Goal: Information Seeking & Learning: Learn about a topic

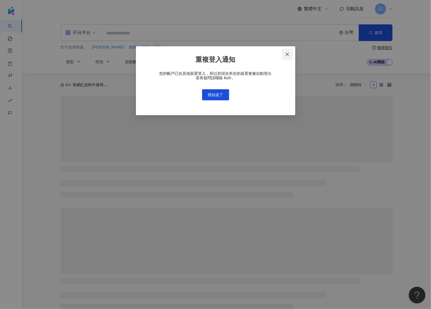
click at [287, 55] on icon "close" at bounding box center [287, 54] width 4 height 4
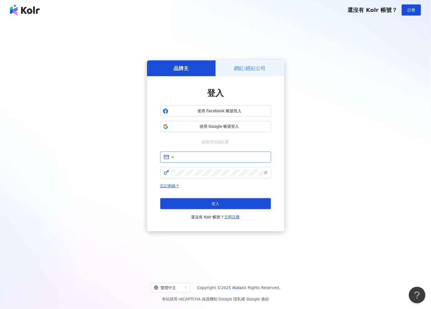
type input "**********"
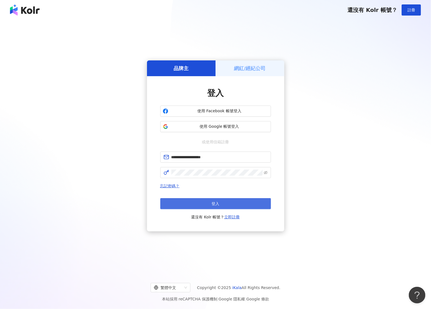
click at [203, 203] on button "登入" at bounding box center [215, 203] width 111 height 11
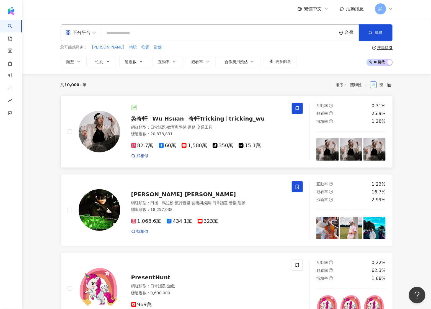
click at [165, 128] on span "日常話題" at bounding box center [159, 127] width 16 height 4
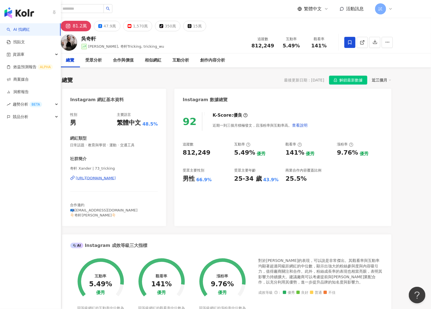
click at [14, 7] on img "button" at bounding box center [19, 12] width 30 height 11
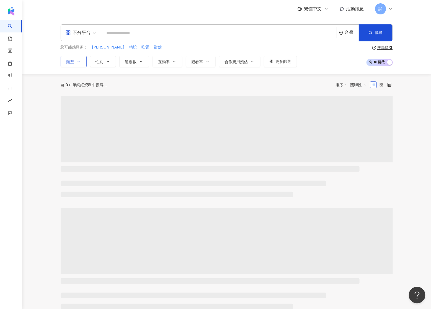
click at [77, 53] on div "您可能感興趣： 黑瑪卡 精胺 吃貨 甜點 類型 性別 追蹤數 互動率 觀看率 合作費用預估 更多篩選" at bounding box center [179, 55] width 236 height 23
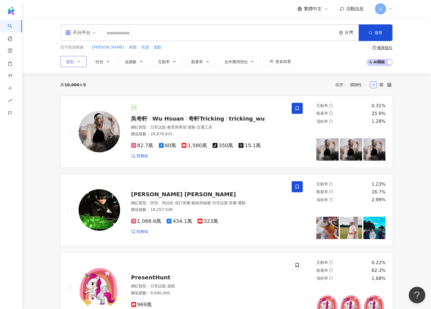
click at [79, 60] on icon "button" at bounding box center [78, 61] width 4 height 4
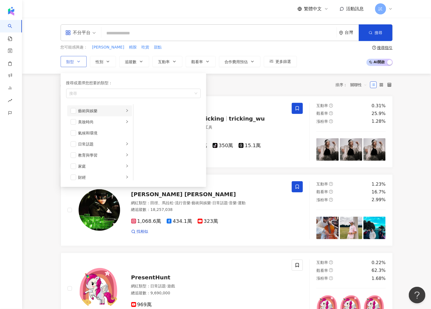
click at [102, 110] on div "藝術與娛樂" at bounding box center [101, 111] width 46 height 6
click at [112, 122] on div "家庭" at bounding box center [101, 120] width 46 height 6
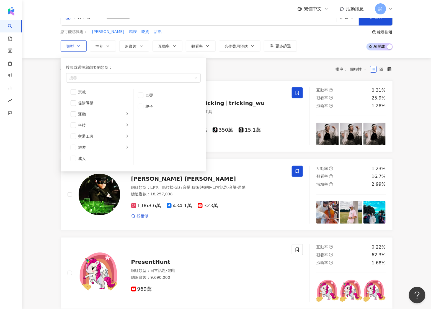
scroll to position [15, 0]
click at [91, 158] on div "成人" at bounding box center [103, 159] width 50 height 6
click at [104, 146] on div "旅遊" at bounding box center [101, 148] width 46 height 6
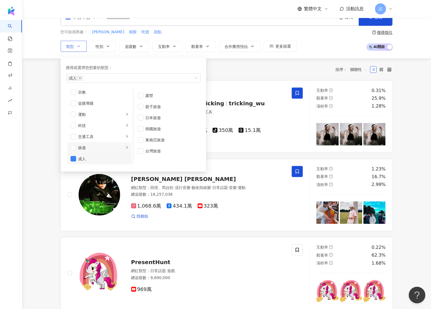
scroll to position [0, 0]
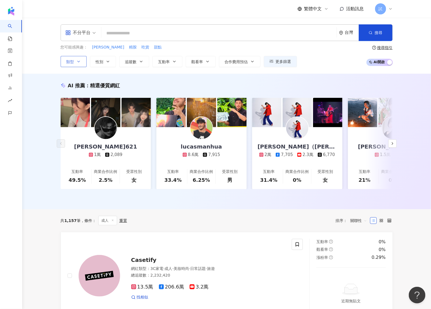
click at [70, 58] on button "類型" at bounding box center [74, 61] width 26 height 11
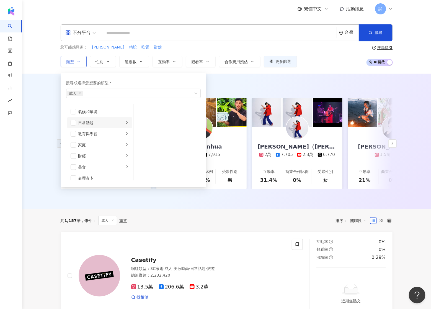
scroll to position [21, 0]
click at [100, 142] on div "家庭" at bounding box center [101, 145] width 46 height 6
